Goal: Information Seeking & Learning: Understand process/instructions

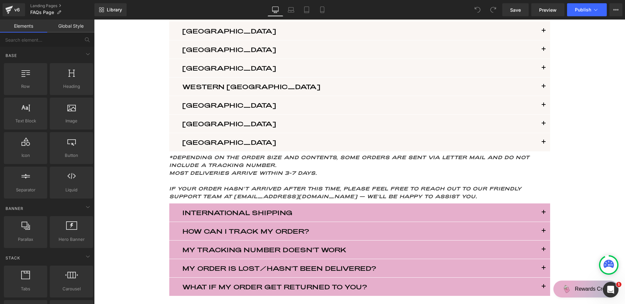
scroll to position [490, 0]
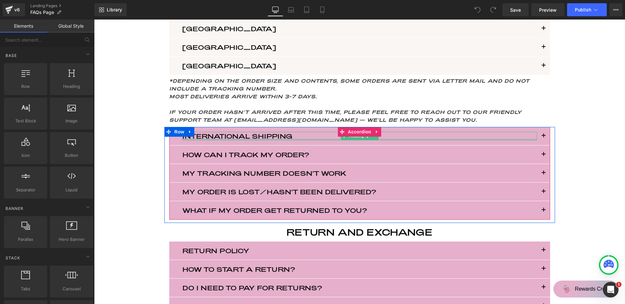
click at [319, 138] on div "INTERNATIONAL SHIPPING Heading" at bounding box center [359, 136] width 355 height 8
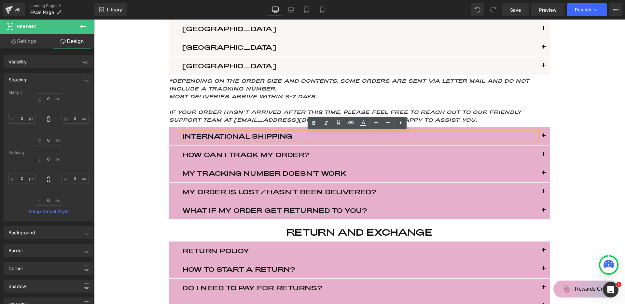
click at [542, 136] on button "button" at bounding box center [543, 136] width 13 height 18
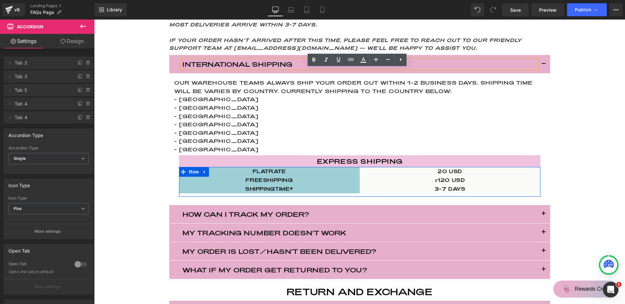
scroll to position [563, 0]
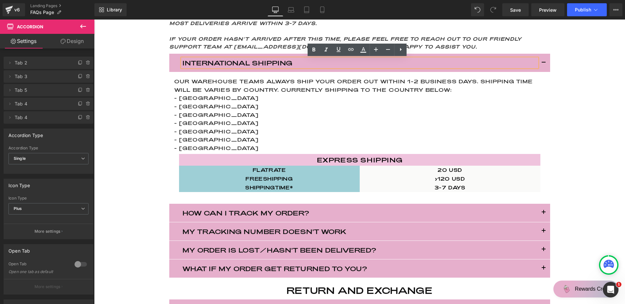
click at [583, 138] on div "Frequently Asked Questions Heading Row products Heading What is GEWEL™ Semi-cur…" at bounding box center [359, 34] width 531 height 1106
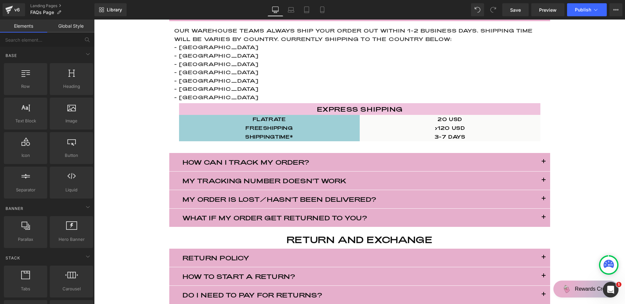
scroll to position [614, 0]
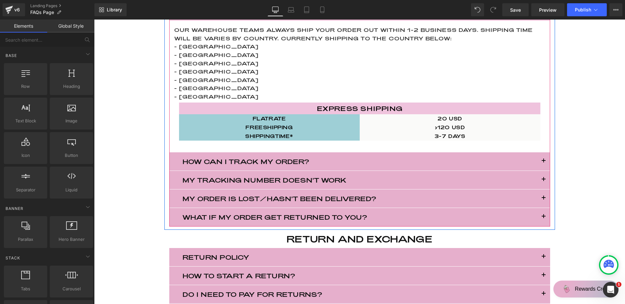
click at [543, 162] on button "button" at bounding box center [543, 161] width 13 height 18
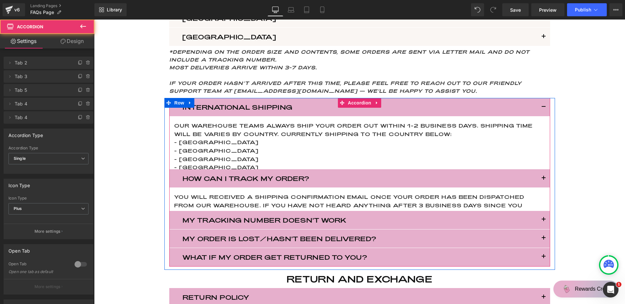
scroll to position [483, 0]
